Goal: Entertainment & Leisure: Browse casually

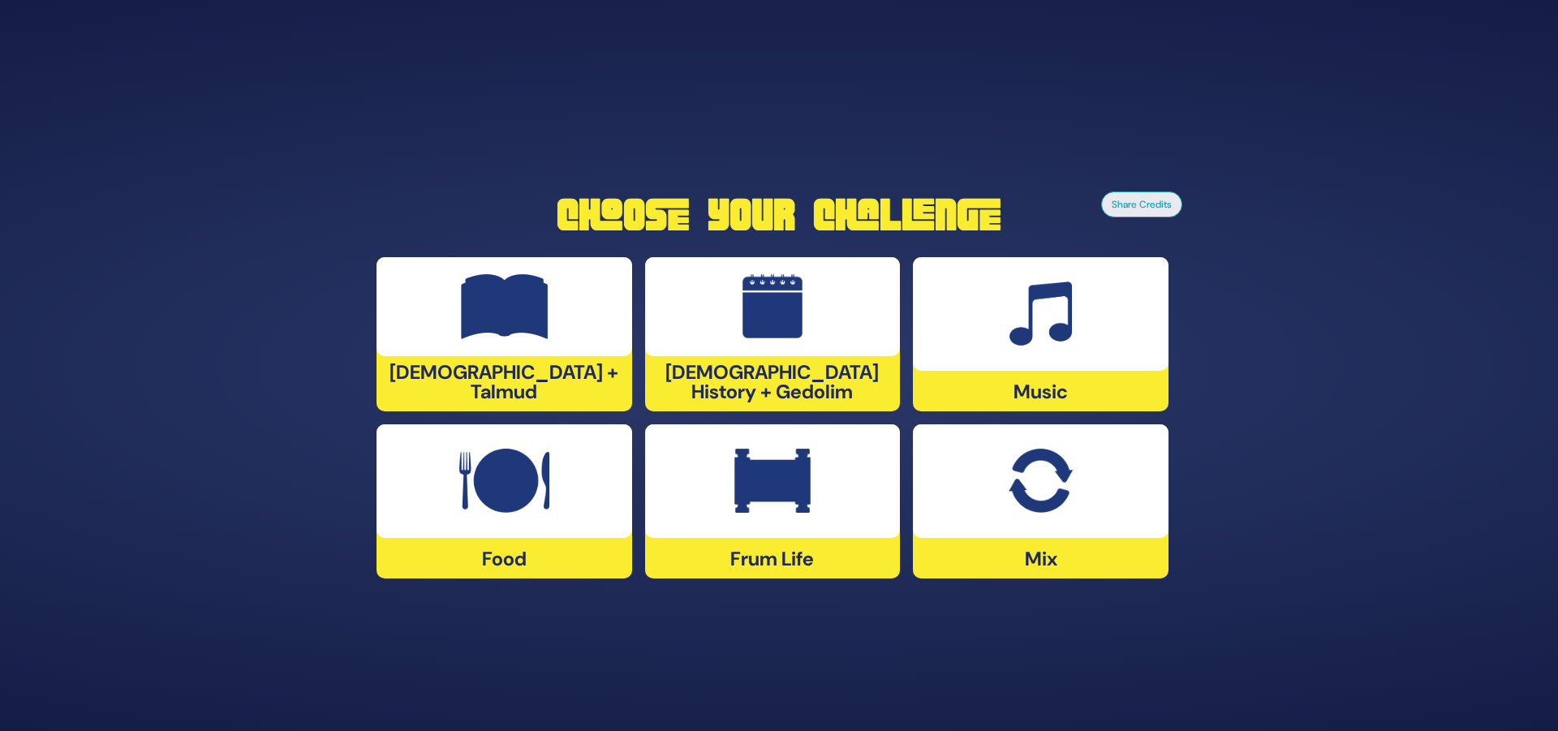
click at [1293, 576] on div "Share Credits Choose Your Challenge [DEMOGRAPHIC_DATA] + Talmud [DEMOGRAPHIC_DA…" at bounding box center [779, 365] width 1558 height 731
click at [999, 510] on div at bounding box center [1041, 482] width 256 height 114
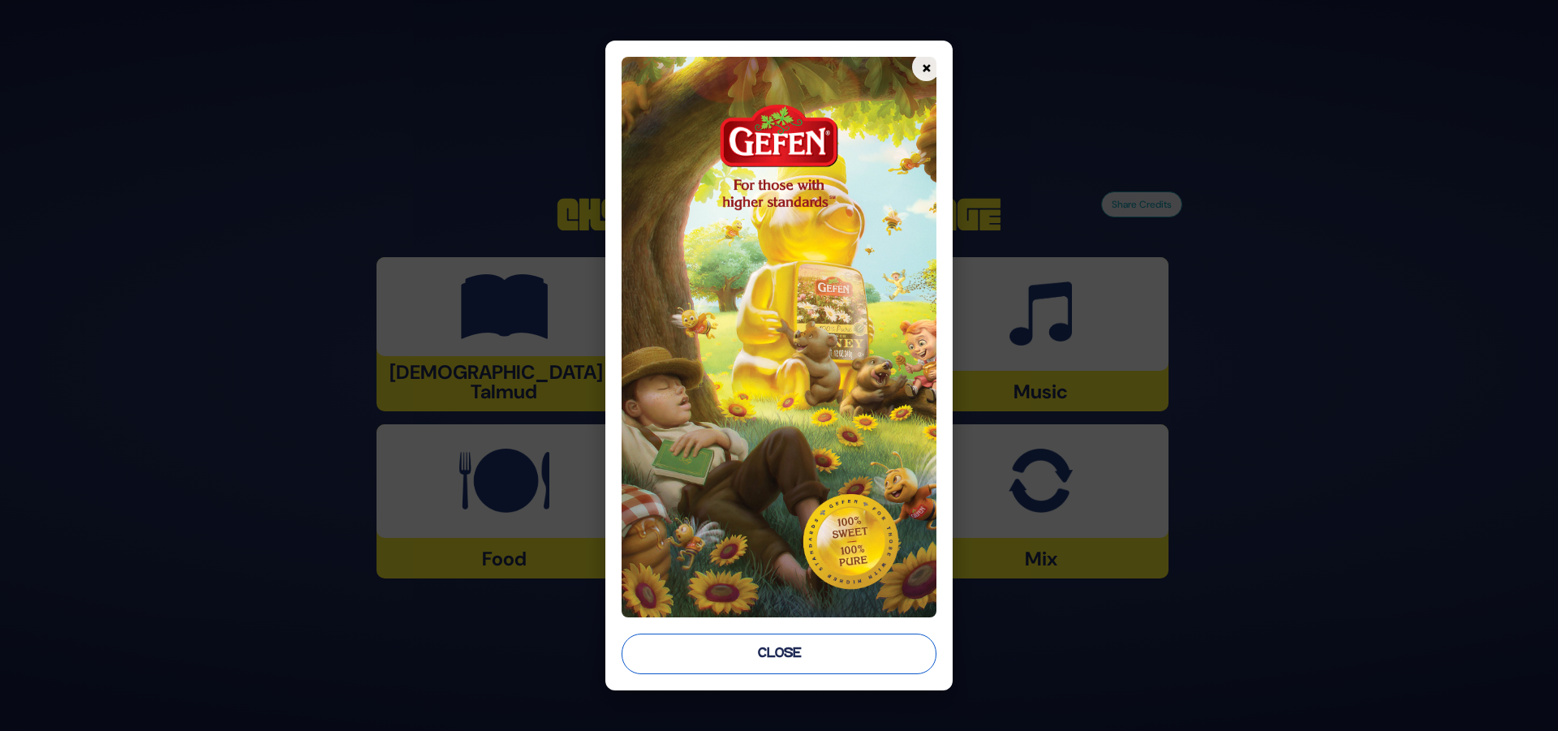
click at [819, 648] on button "Close" at bounding box center [780, 654] width 316 height 41
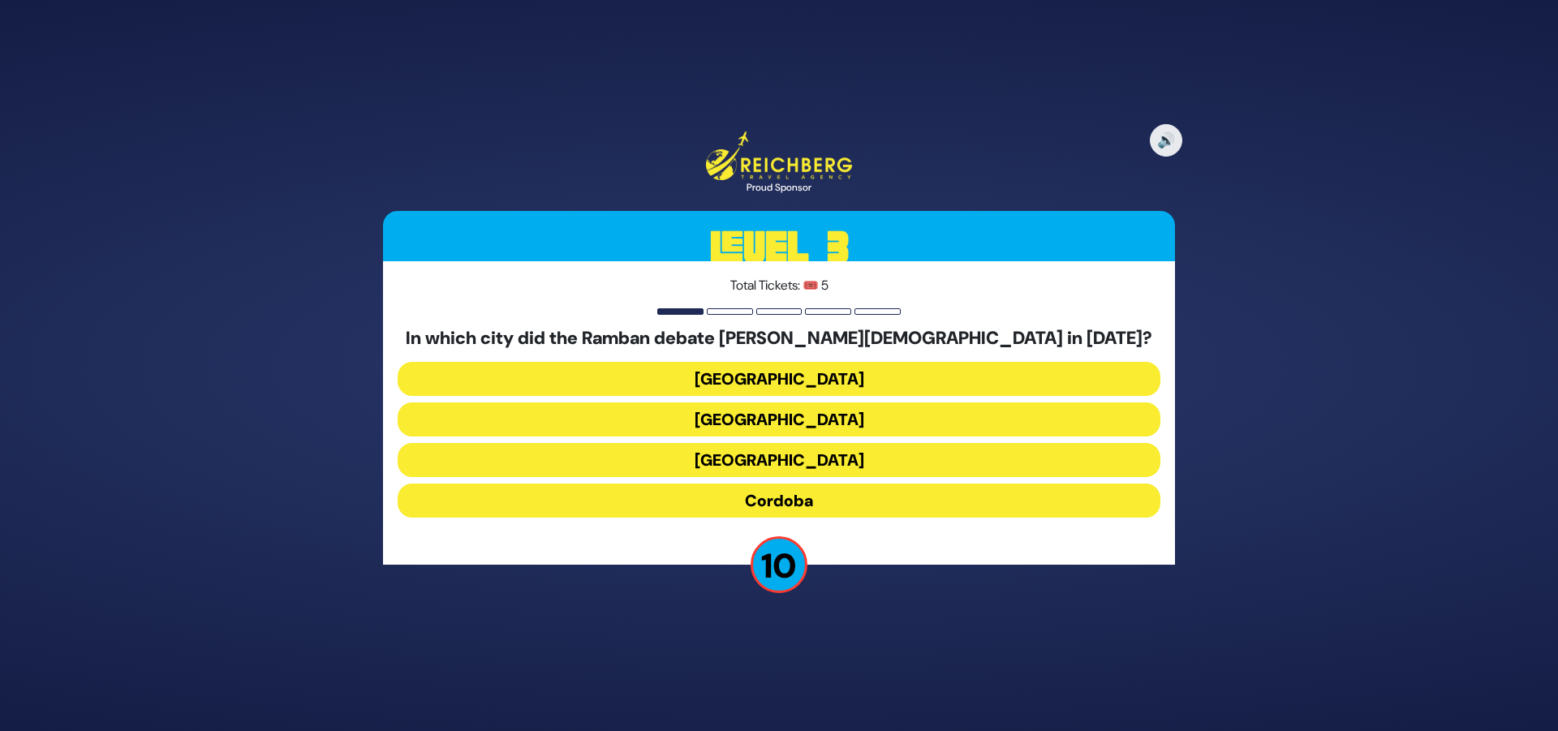
click at [804, 381] on button "[GEOGRAPHIC_DATA]" at bounding box center [779, 379] width 763 height 34
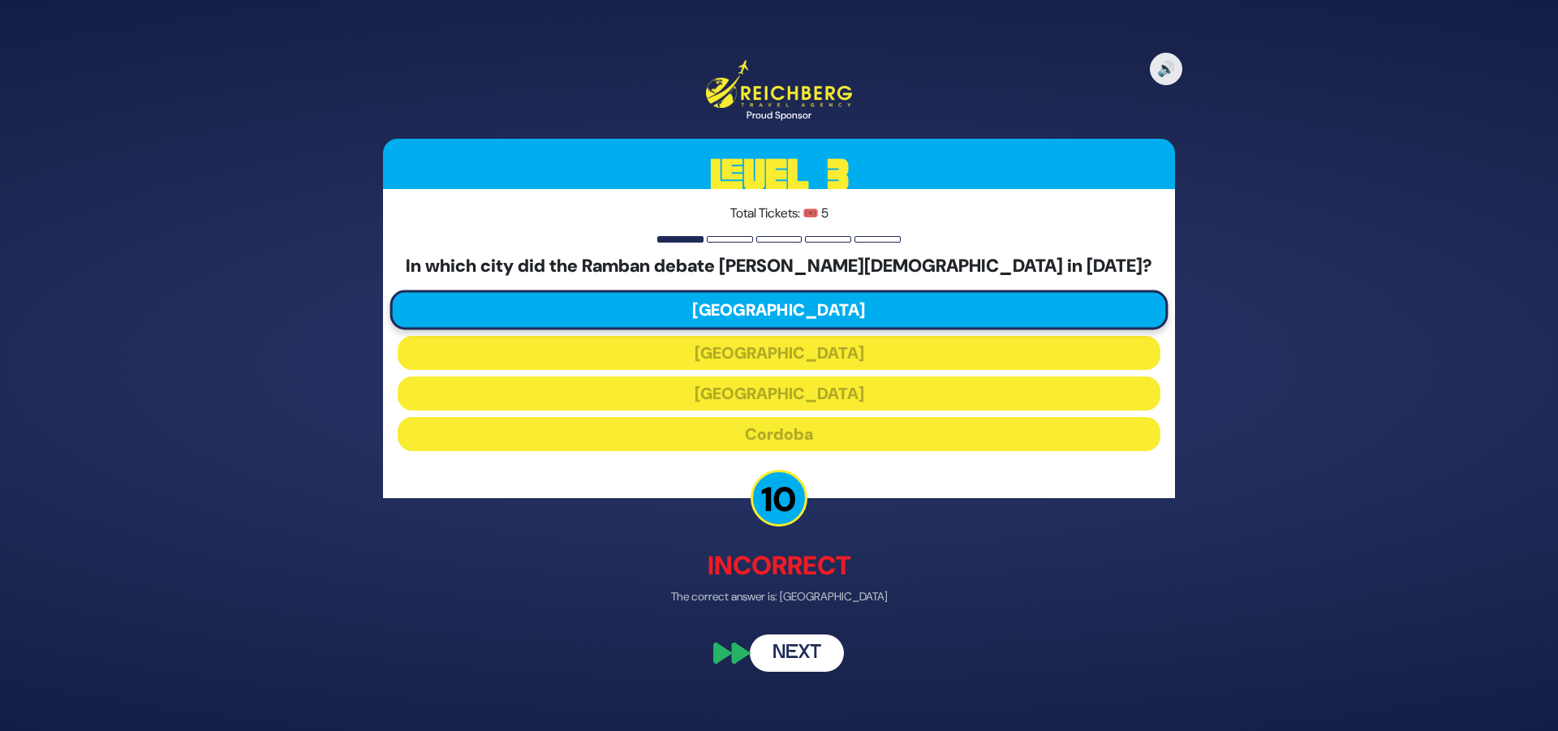
click at [800, 649] on button "Next" at bounding box center [797, 652] width 94 height 37
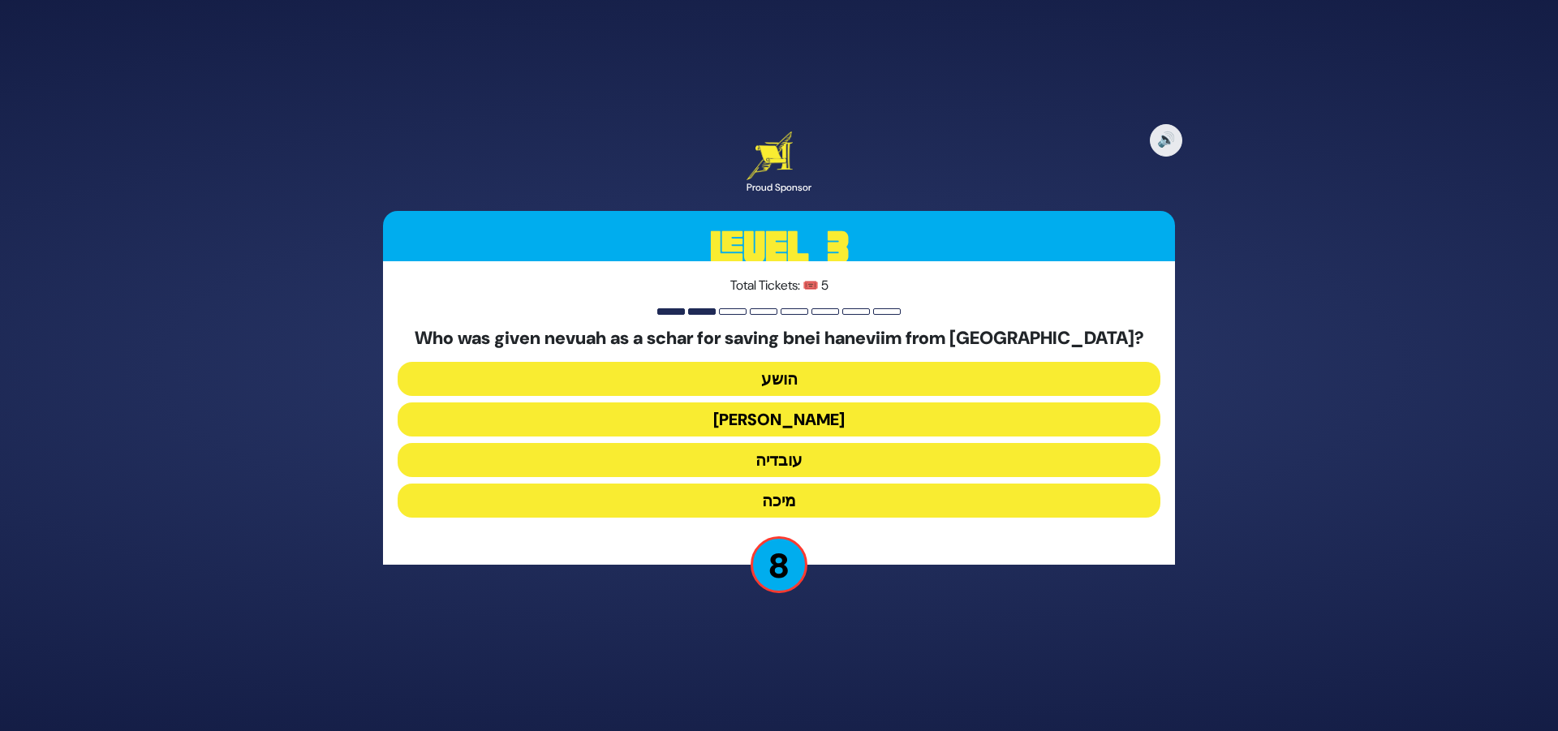
click at [826, 462] on button "עובדיה" at bounding box center [779, 460] width 763 height 34
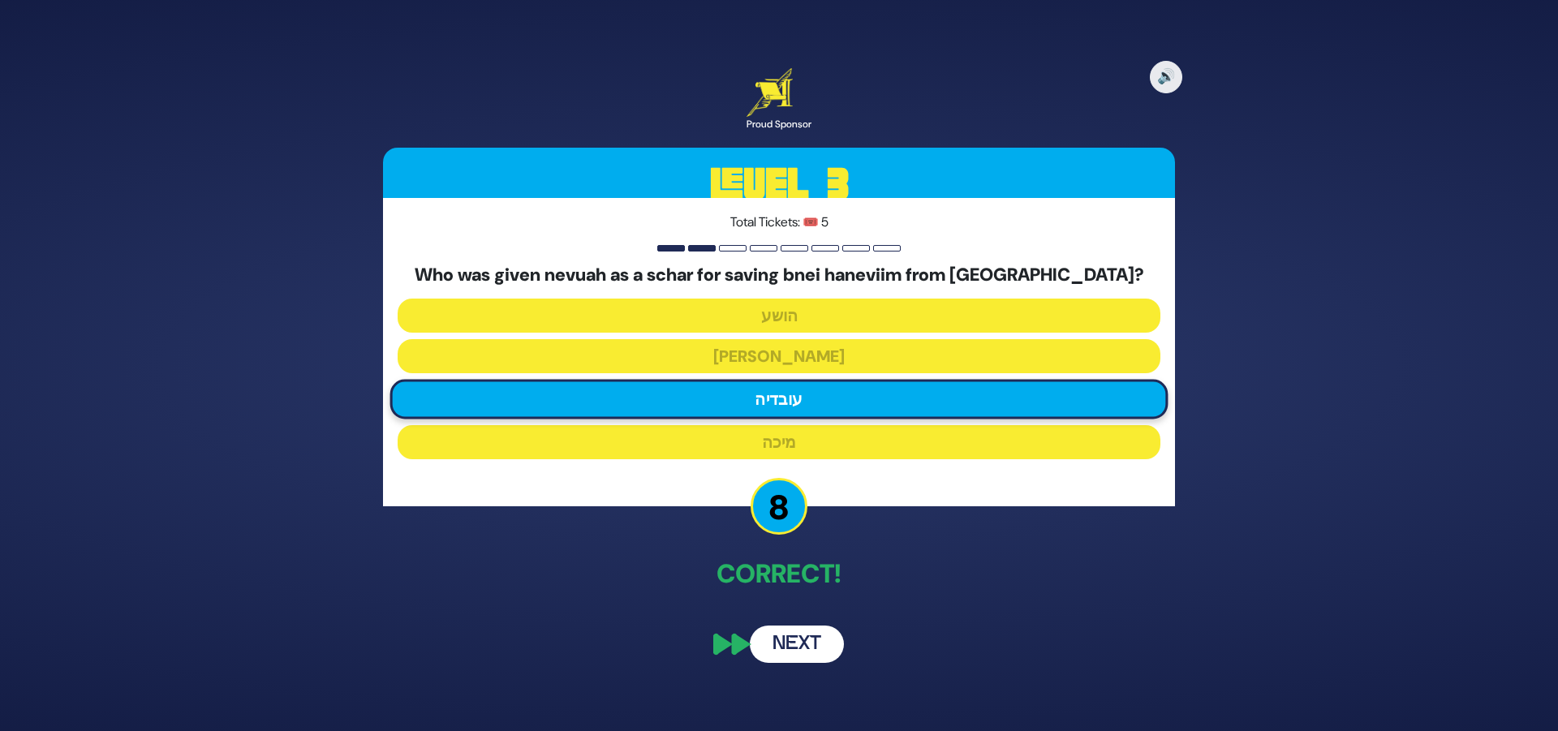
click at [811, 649] on button "Next" at bounding box center [797, 644] width 94 height 37
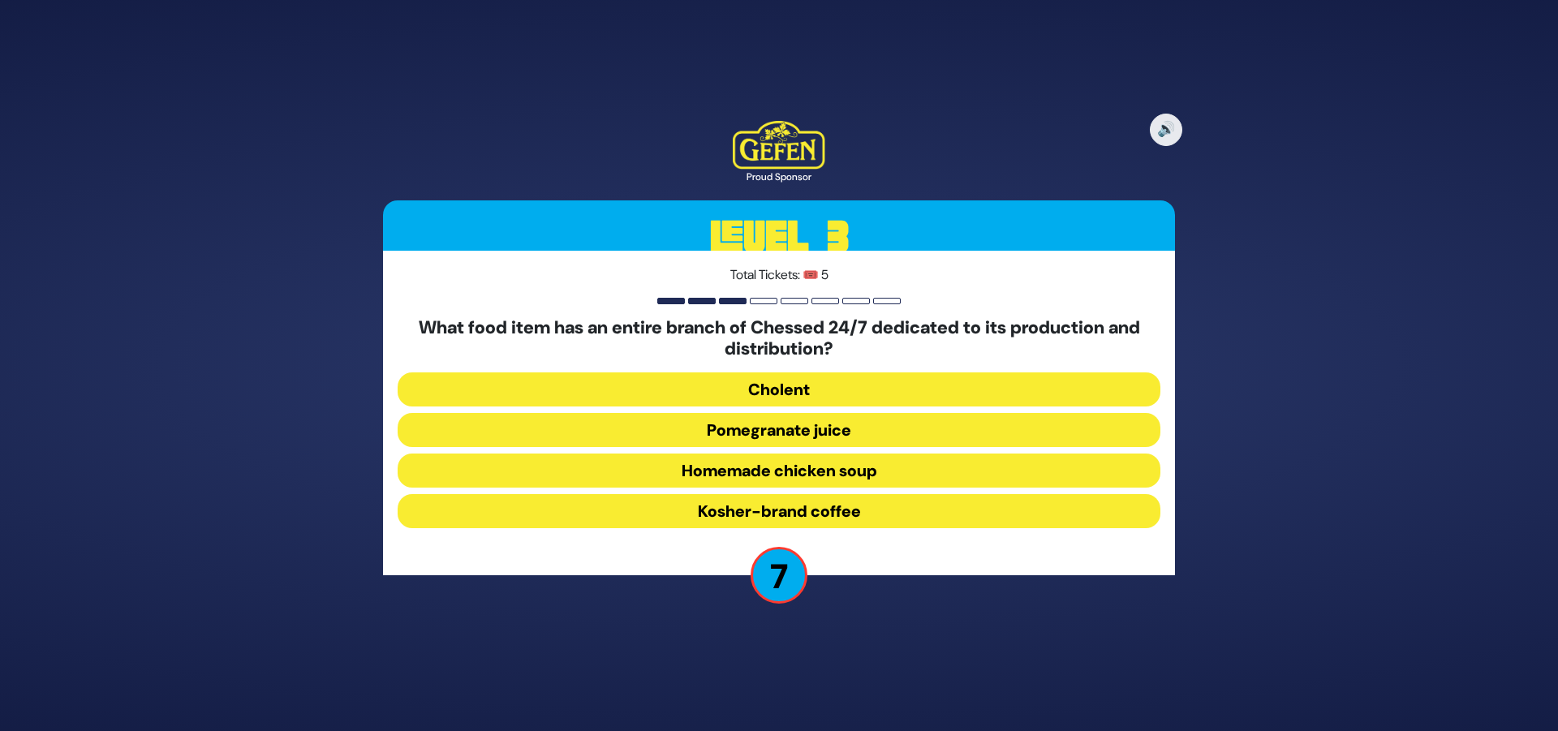
click at [881, 433] on button "Pomegranate juice" at bounding box center [779, 430] width 763 height 34
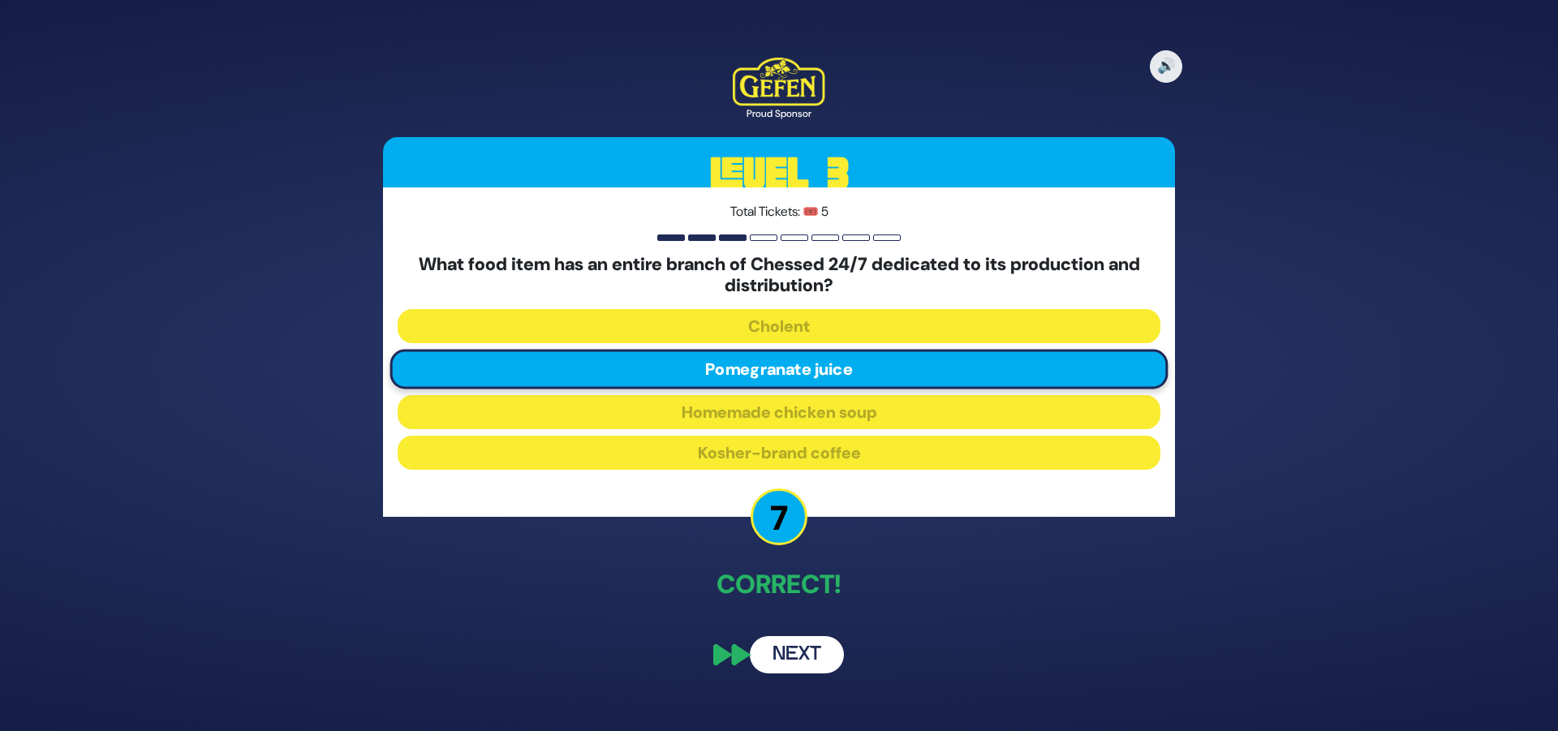
click at [797, 658] on button "Next" at bounding box center [797, 654] width 94 height 37
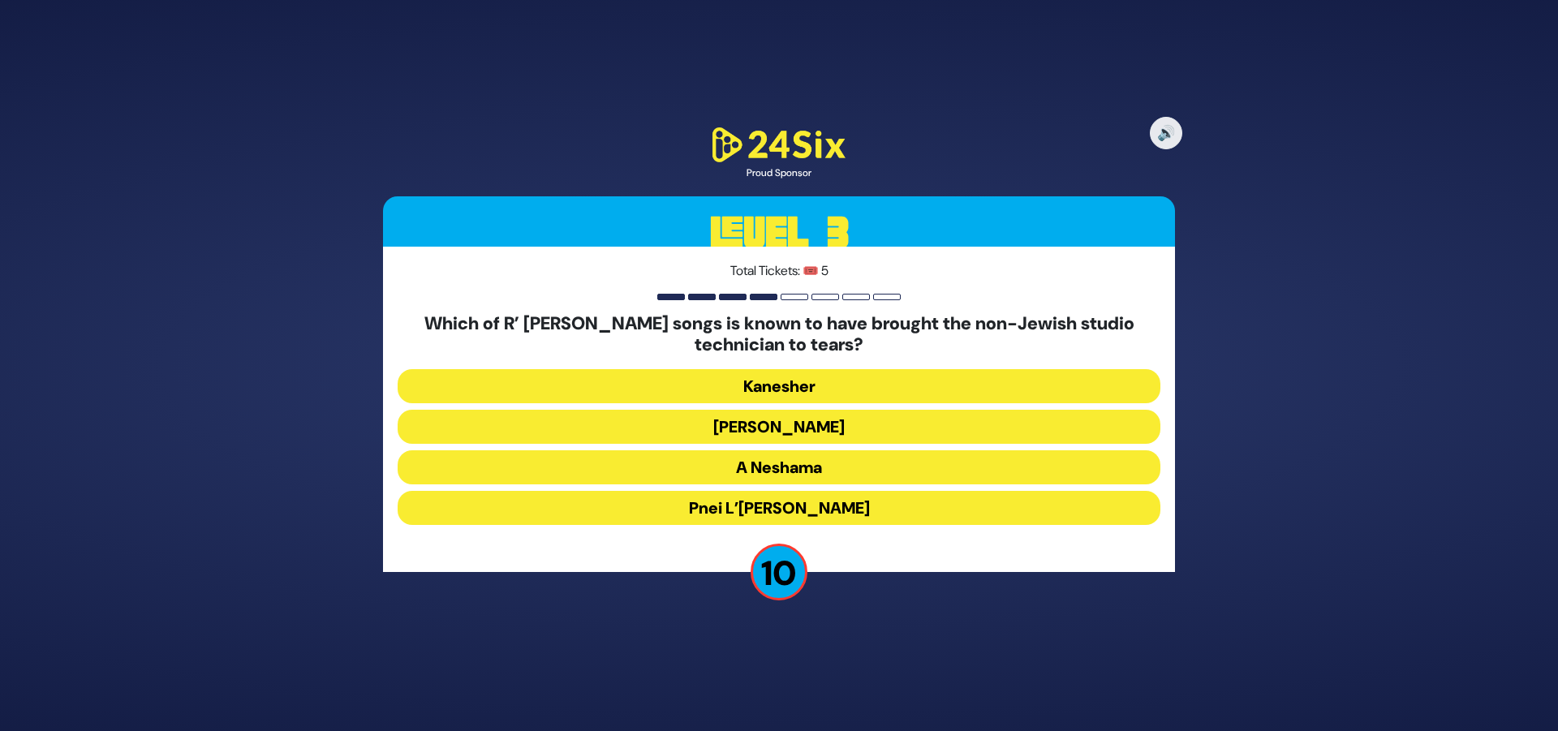
click at [805, 500] on button "Pnei L’[PERSON_NAME]" at bounding box center [779, 508] width 763 height 34
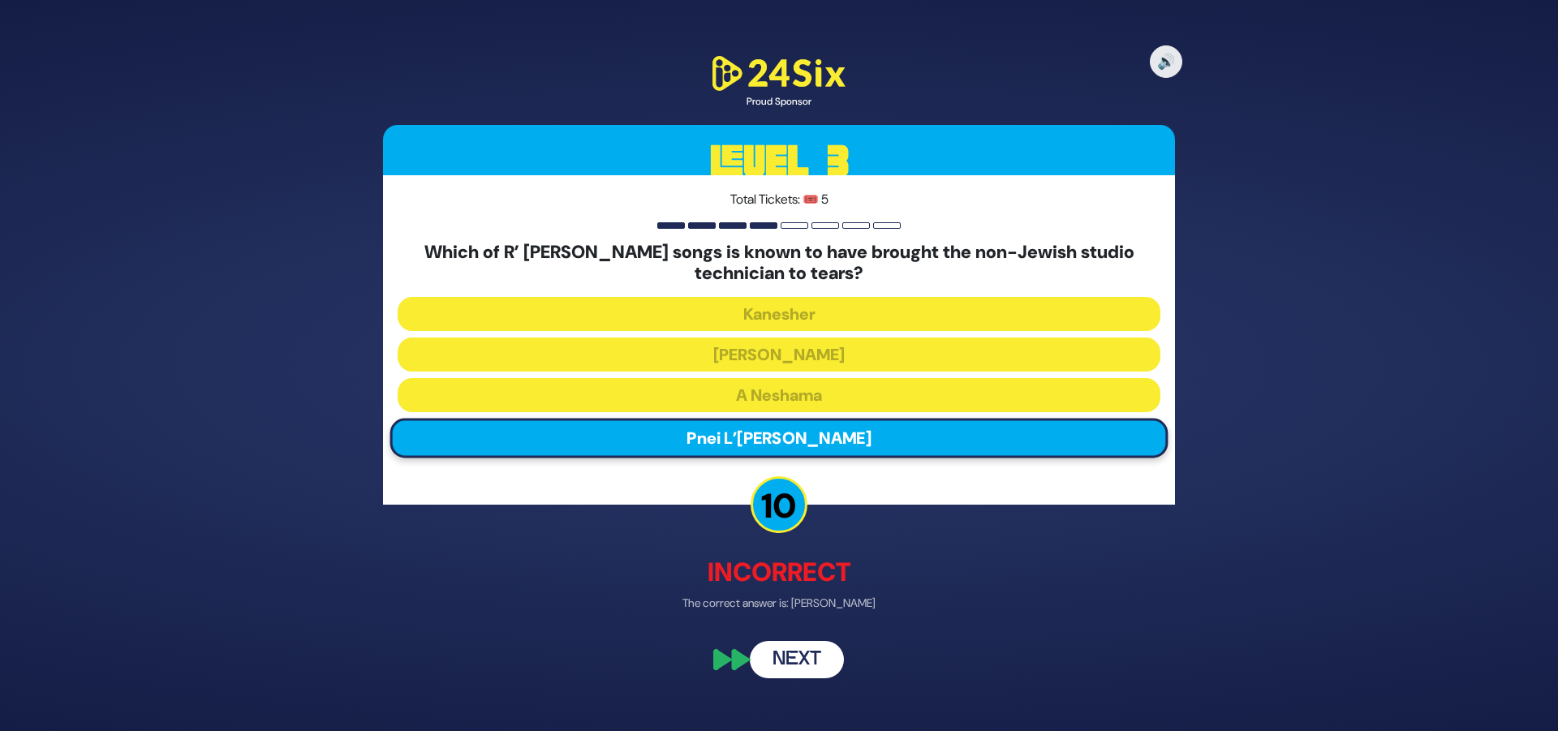
click at [783, 658] on button "Next" at bounding box center [797, 659] width 94 height 37
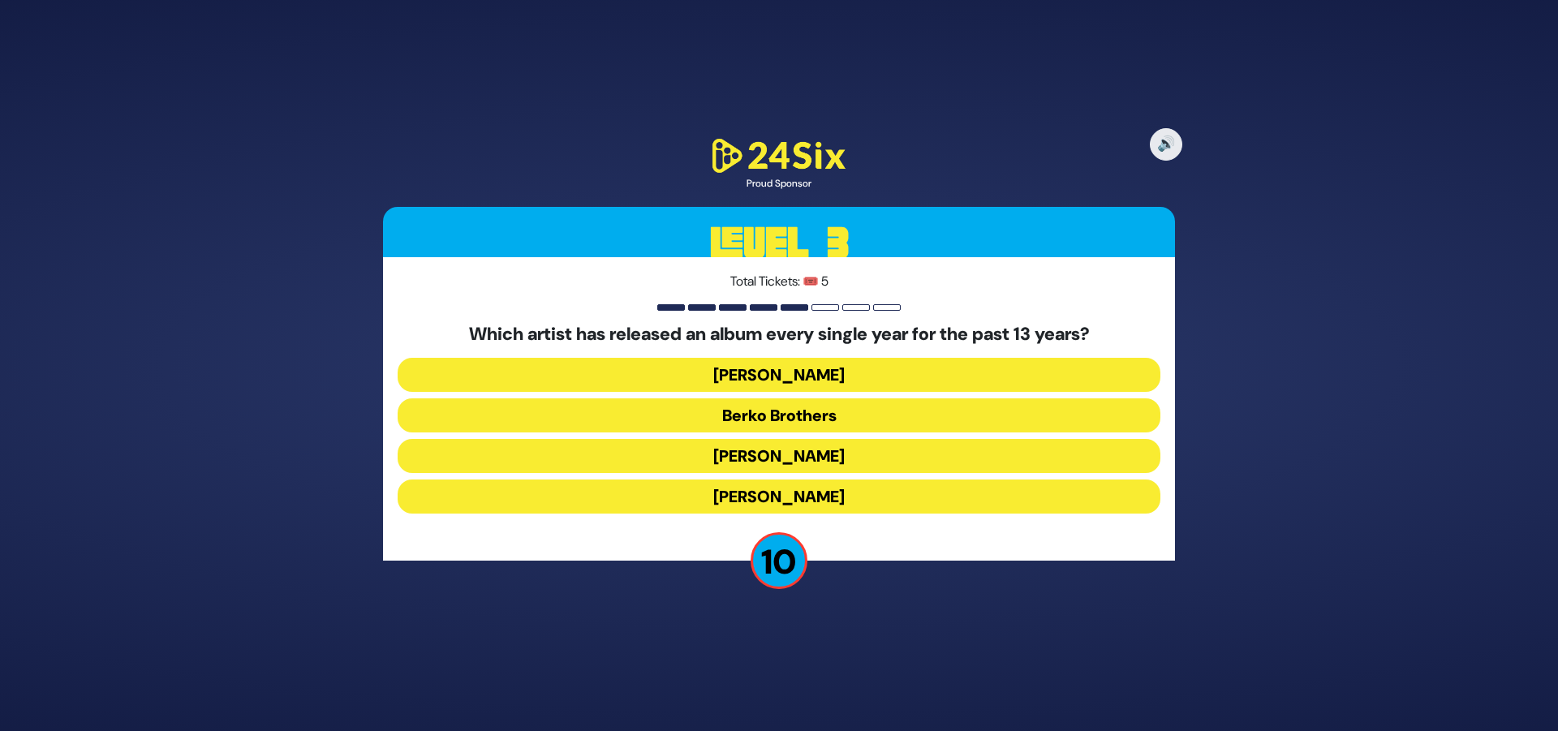
click at [801, 409] on button "Berko Brothers" at bounding box center [779, 416] width 763 height 34
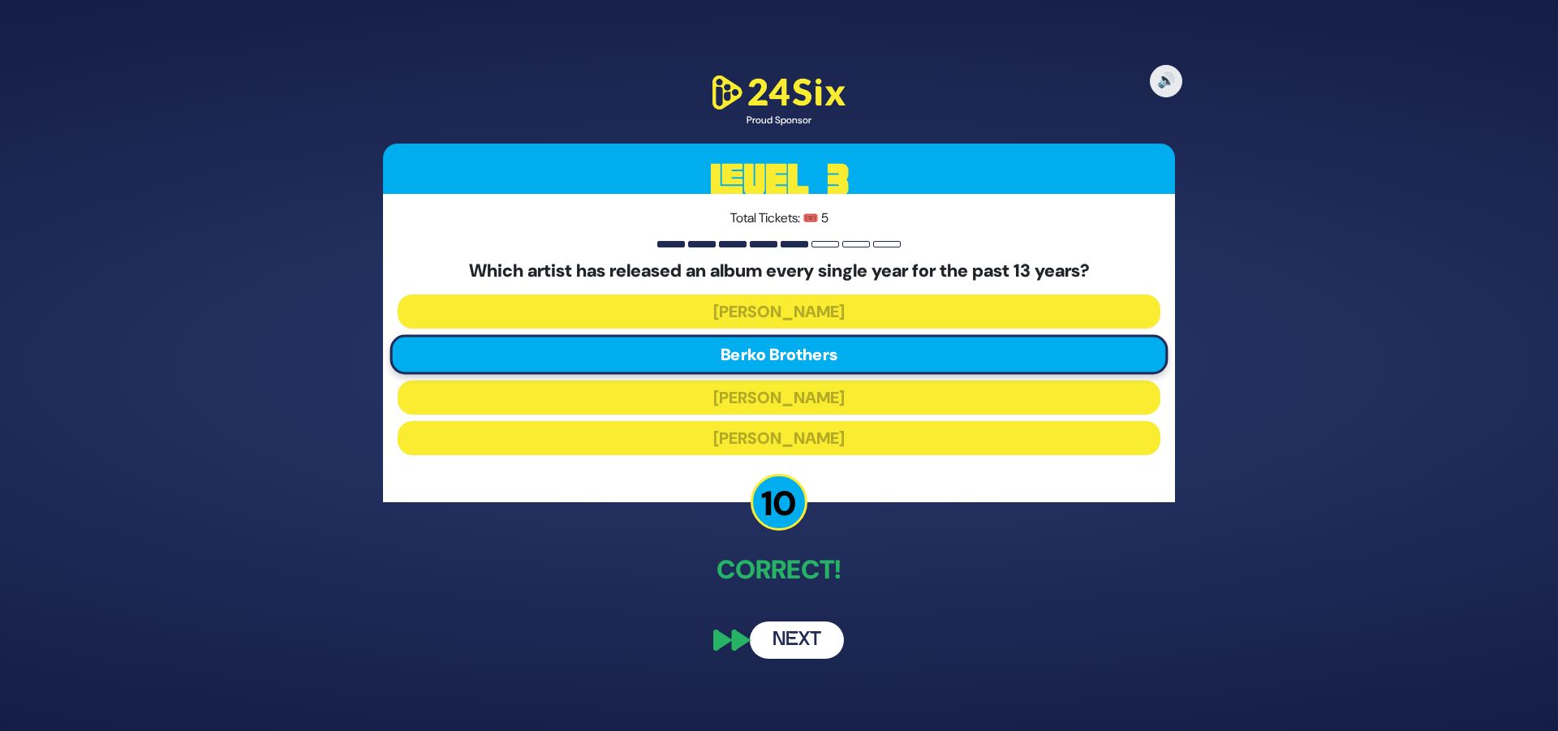
click at [789, 640] on button "Next" at bounding box center [797, 640] width 94 height 37
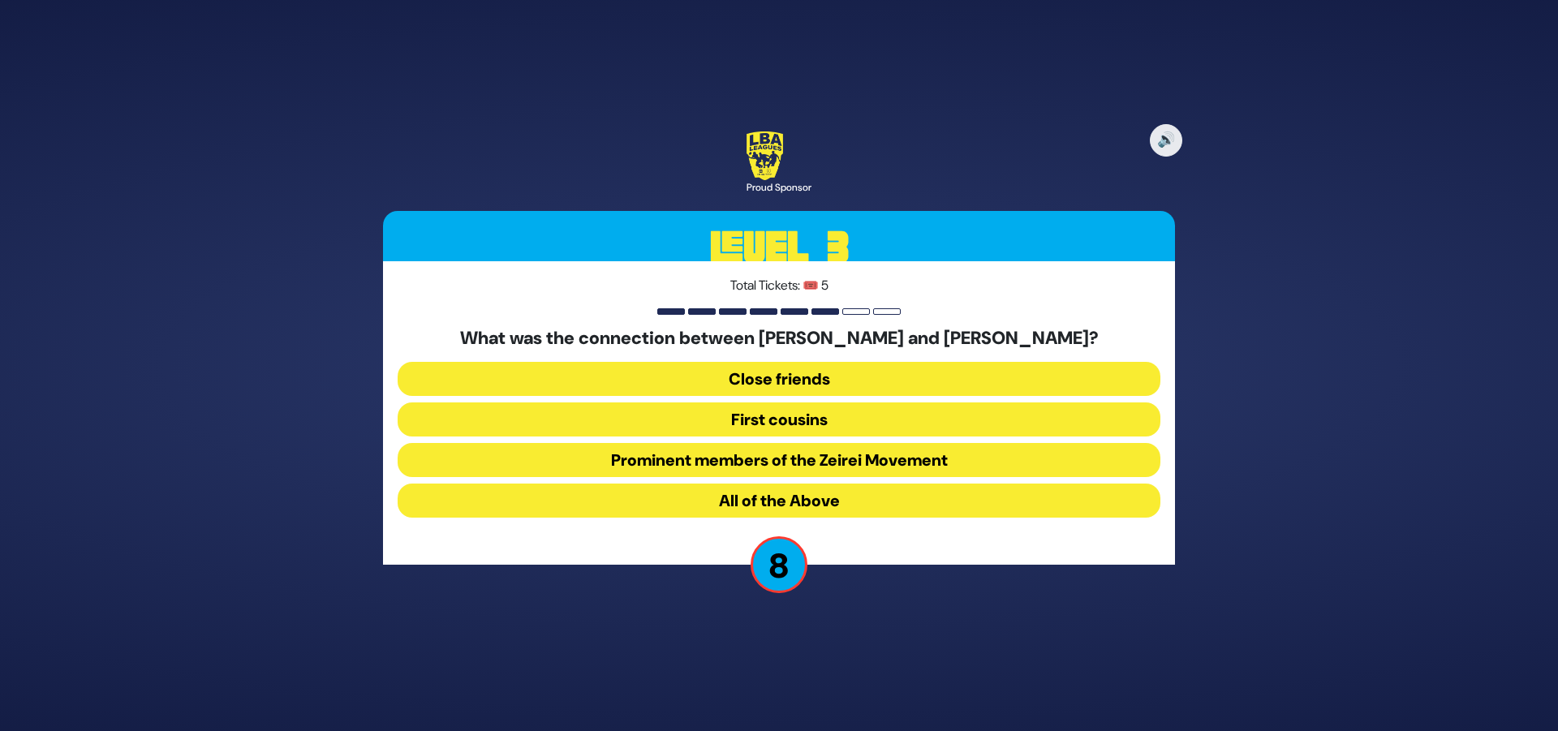
click at [832, 495] on button "All of the Above" at bounding box center [779, 501] width 763 height 34
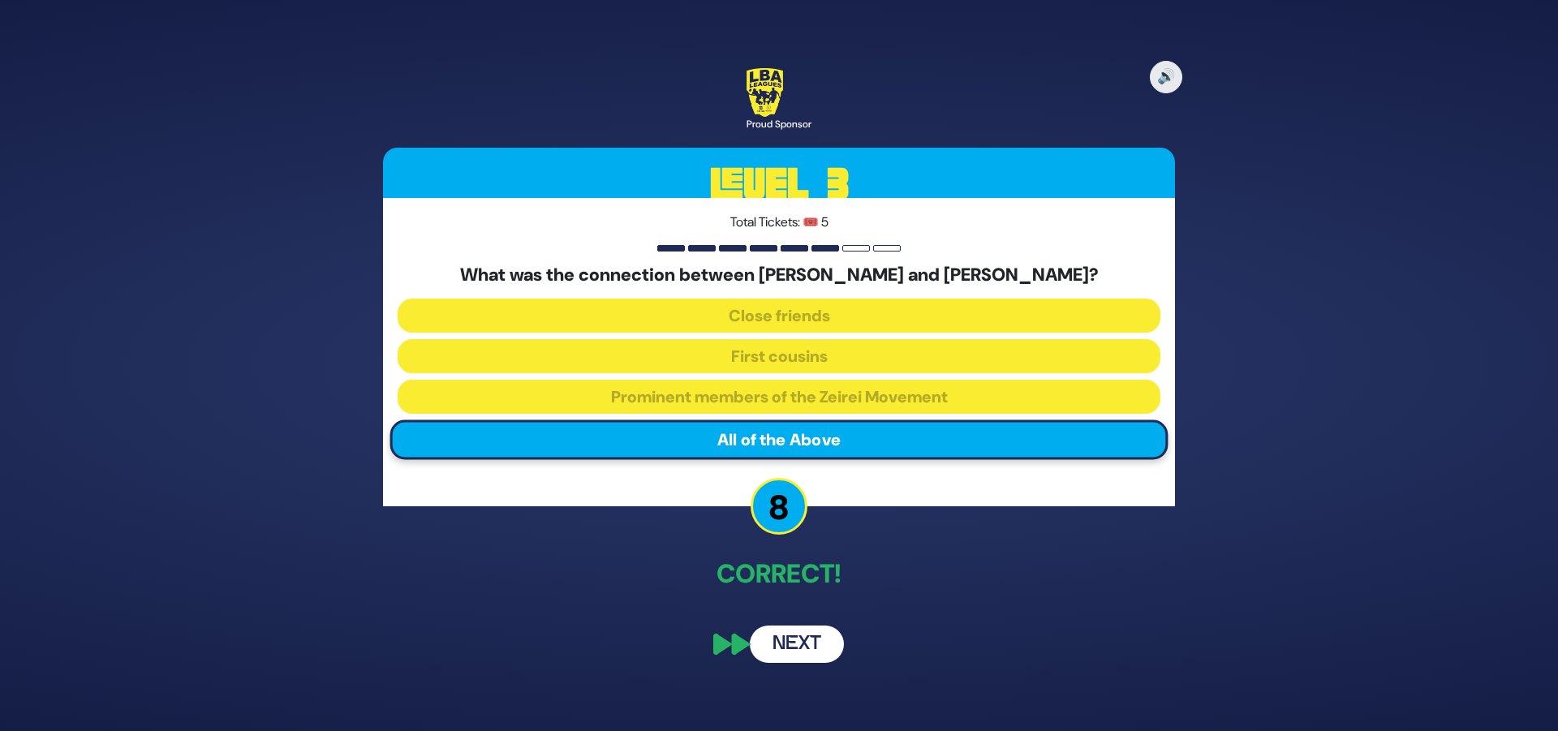
click at [814, 500] on div "Total Tickets: 🎟️ 5 What was the connection between [PERSON_NAME] and [PERSON_N…" at bounding box center [779, 352] width 792 height 308
click at [804, 642] on button "Next" at bounding box center [797, 644] width 94 height 37
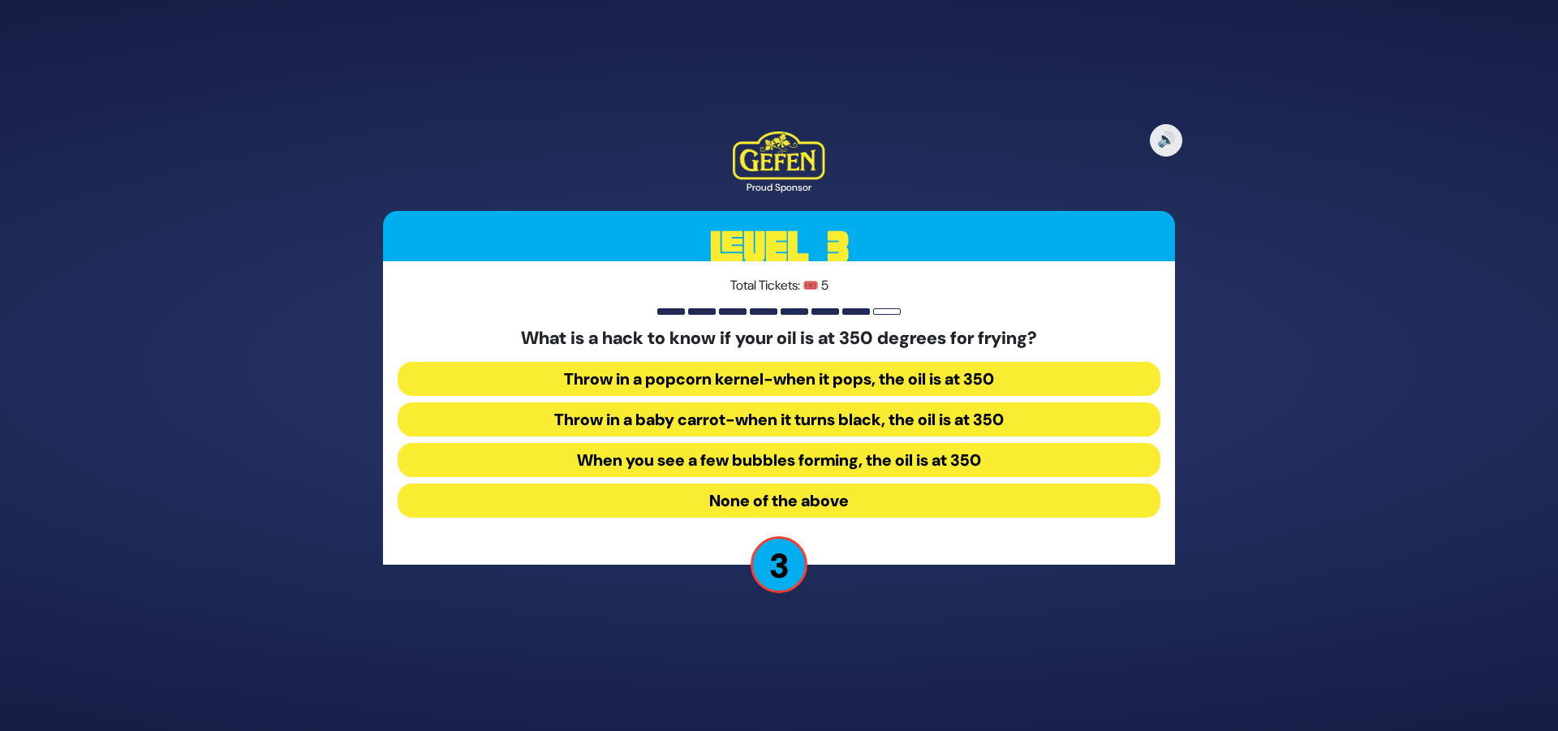
click at [817, 454] on button "When you see a few bubbles forming, the oil is at 350" at bounding box center [779, 460] width 763 height 34
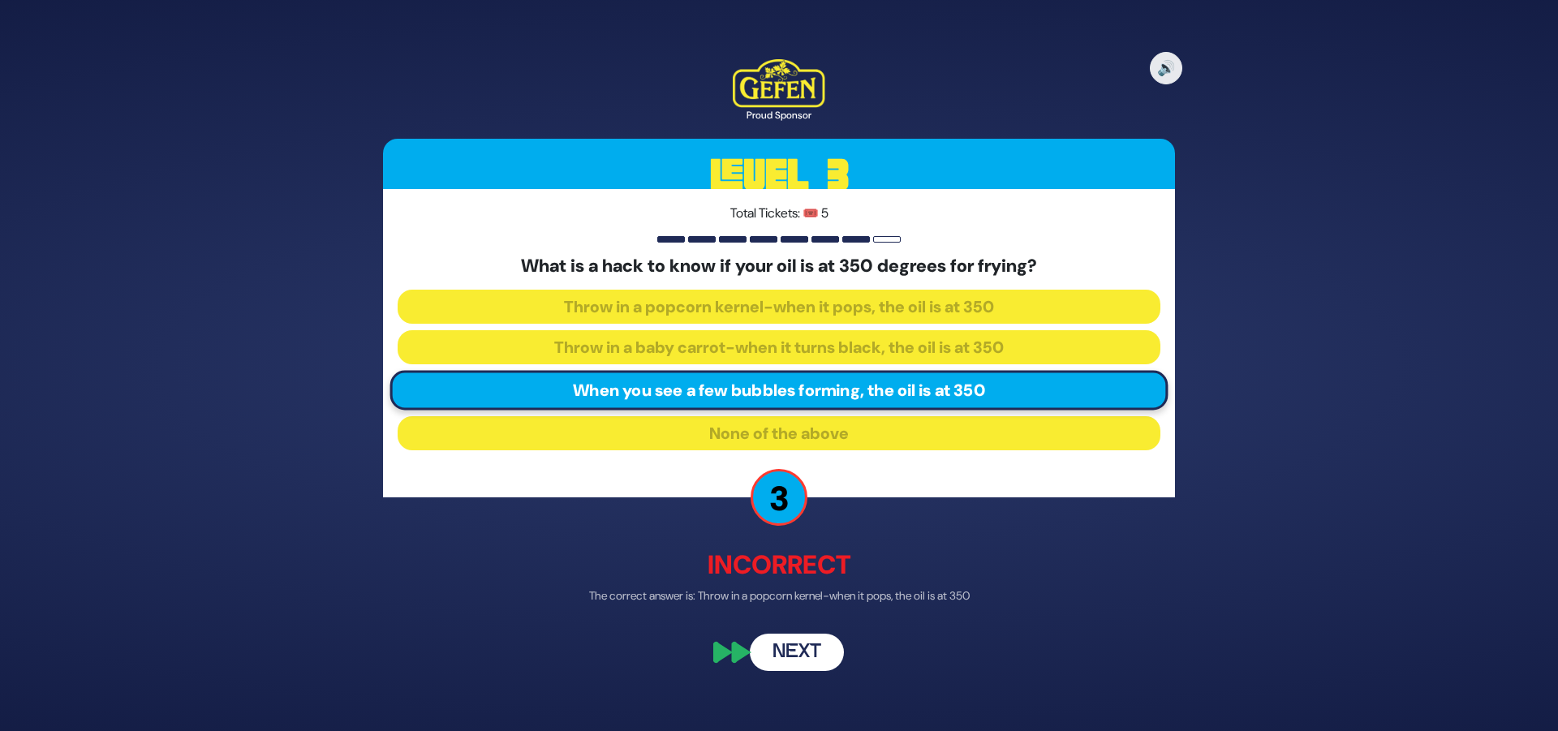
click at [796, 646] on button "Next" at bounding box center [797, 653] width 94 height 37
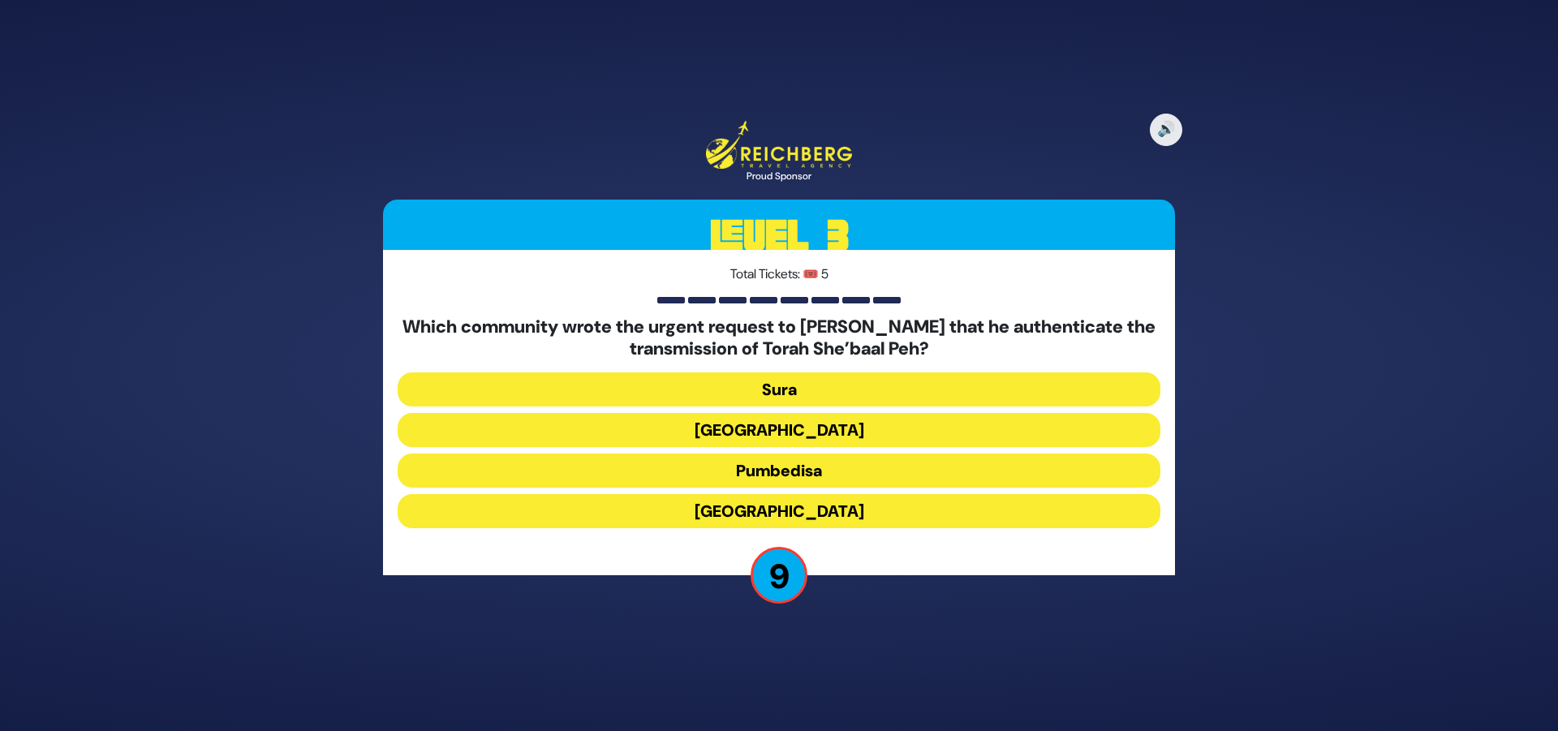
click at [785, 511] on button "[GEOGRAPHIC_DATA]" at bounding box center [779, 511] width 763 height 34
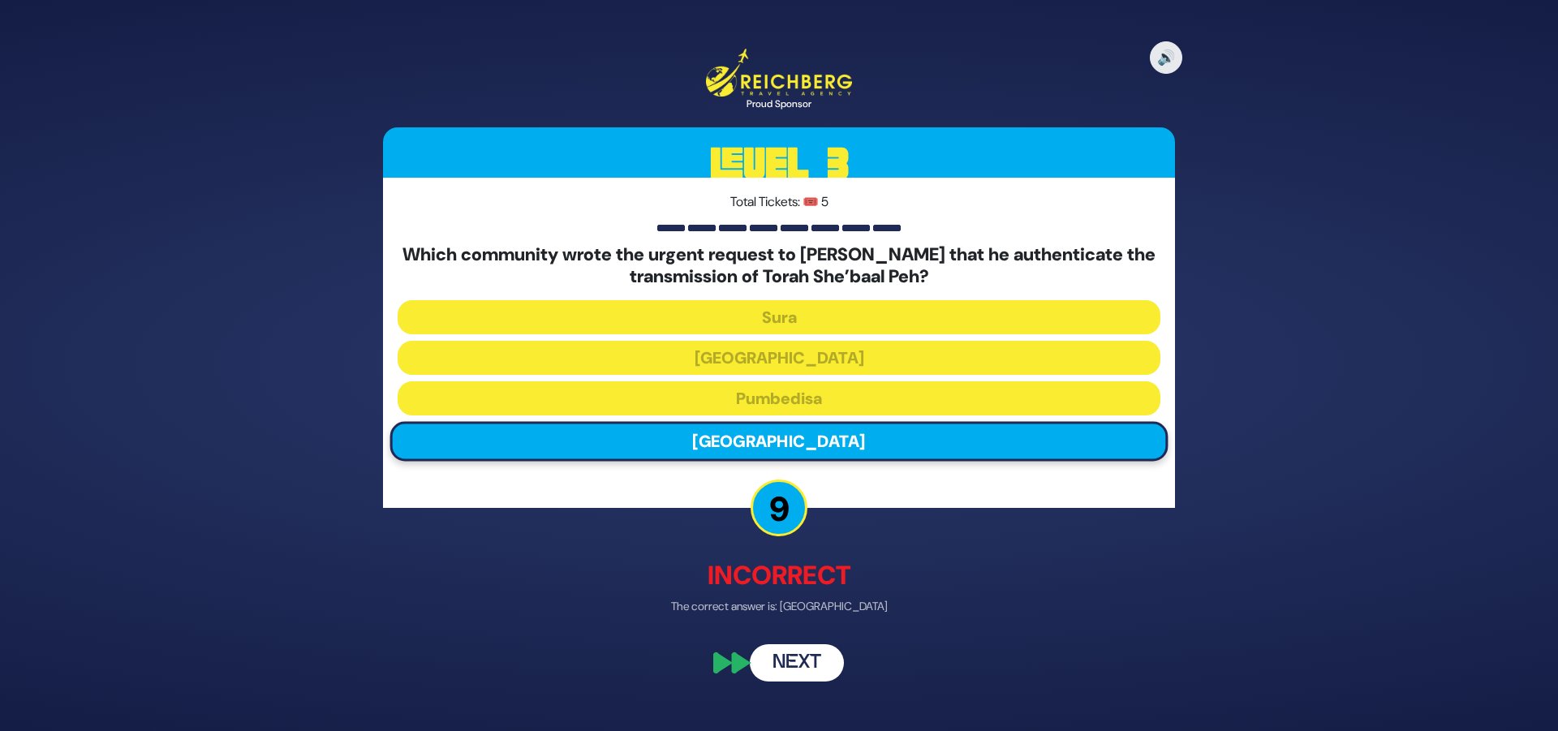
click at [791, 669] on button "Next" at bounding box center [797, 663] width 94 height 37
